Goal: Information Seeking & Learning: Find contact information

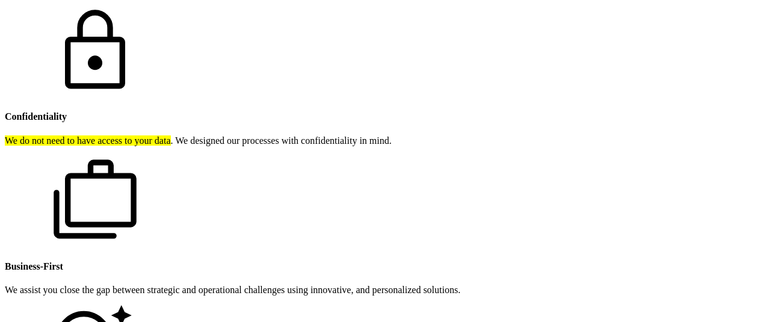
click at [701, 270] on div "Confidentiality We do not need to have access to your data . We designed our pr…" at bounding box center [382, 225] width 754 height 439
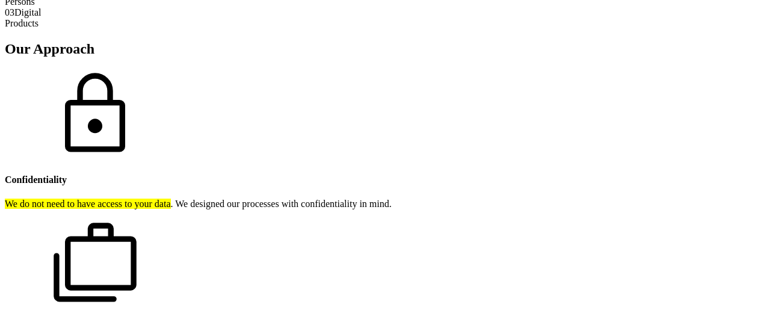
scroll to position [867, 0]
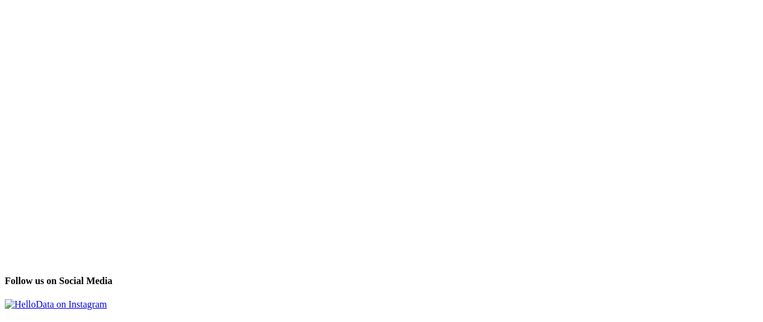
scroll to position [4714, 0]
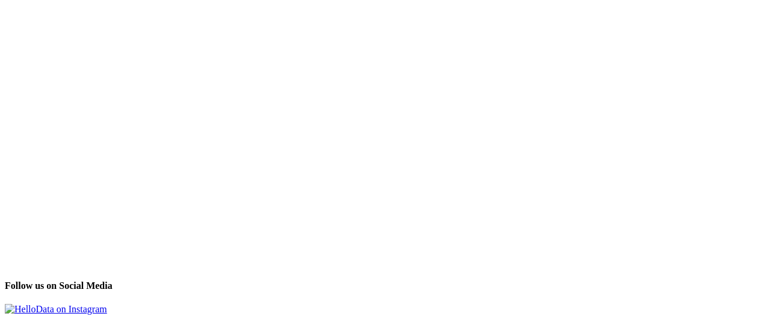
drag, startPoint x: 542, startPoint y: 157, endPoint x: 445, endPoint y: 152, distance: 96.4
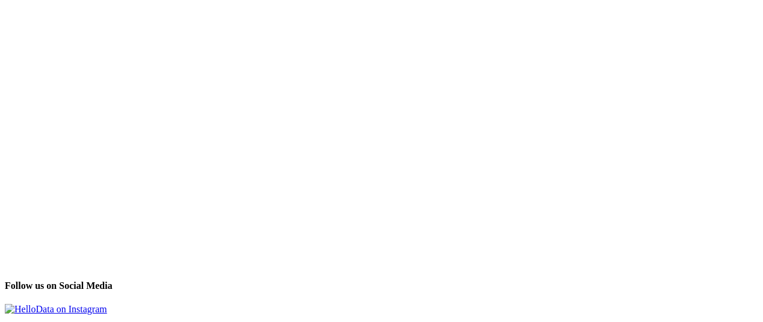
copy div "[PHONE_NUMBER]"
